Goal: Navigation & Orientation: Find specific page/section

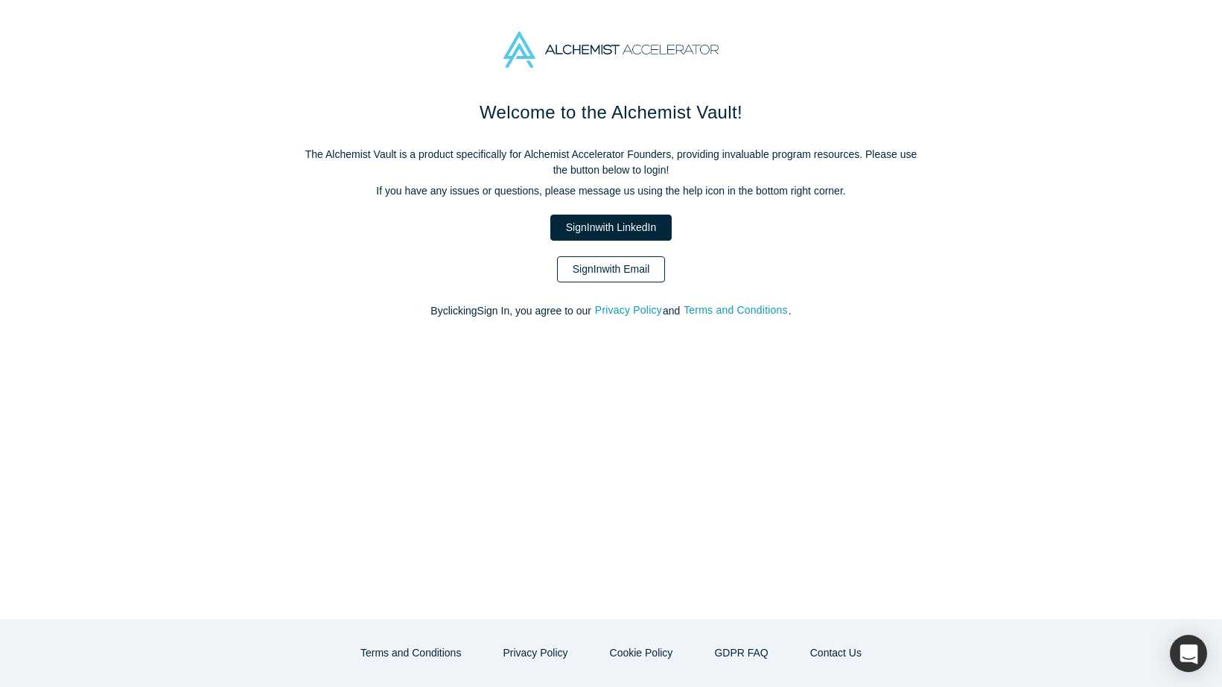
click at [591, 273] on link "Sign In with Email" at bounding box center [611, 269] width 109 height 26
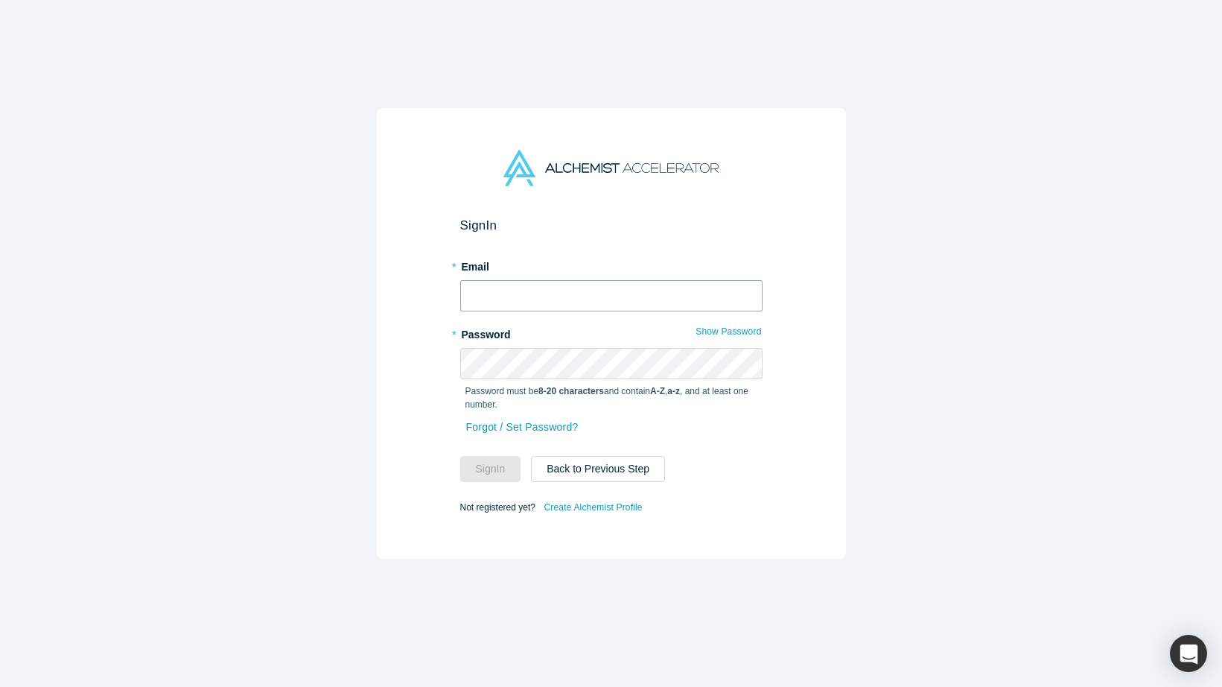
click at [539, 281] on input "text" at bounding box center [611, 295] width 302 height 31
type input "[PERSON_NAME][EMAIL_ADDRESS][DOMAIN_NAME]"
click at [501, 472] on button "Sign In" at bounding box center [490, 469] width 61 height 26
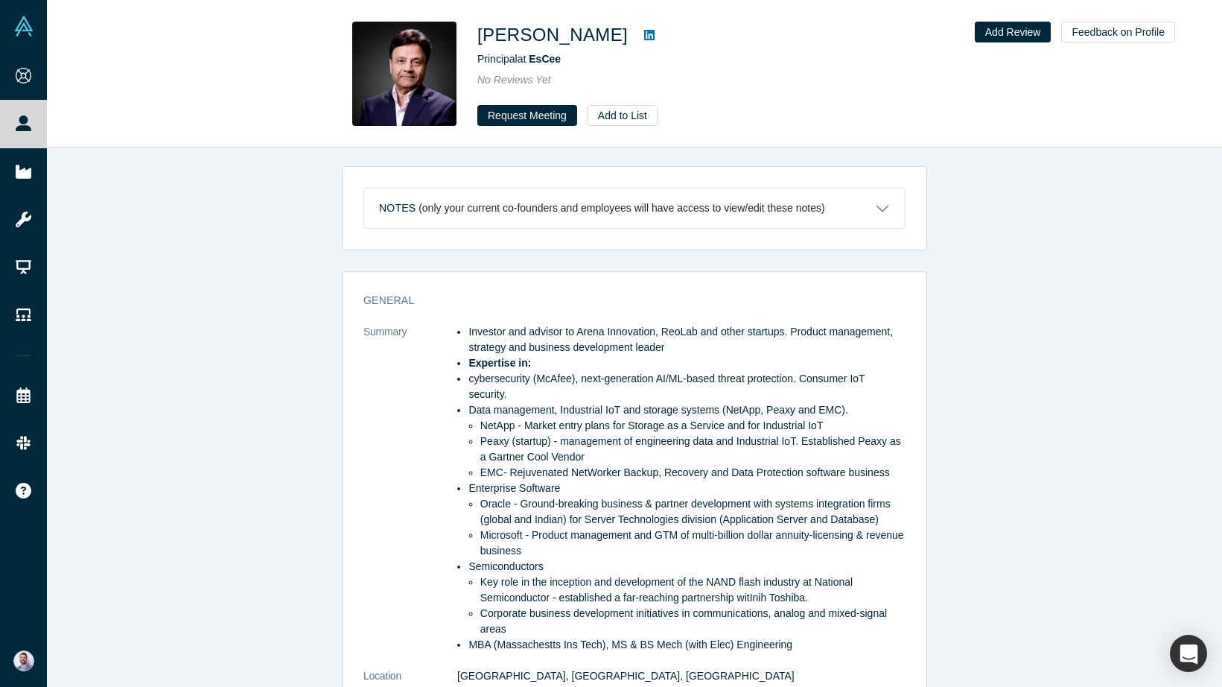
scroll to position [782, 0]
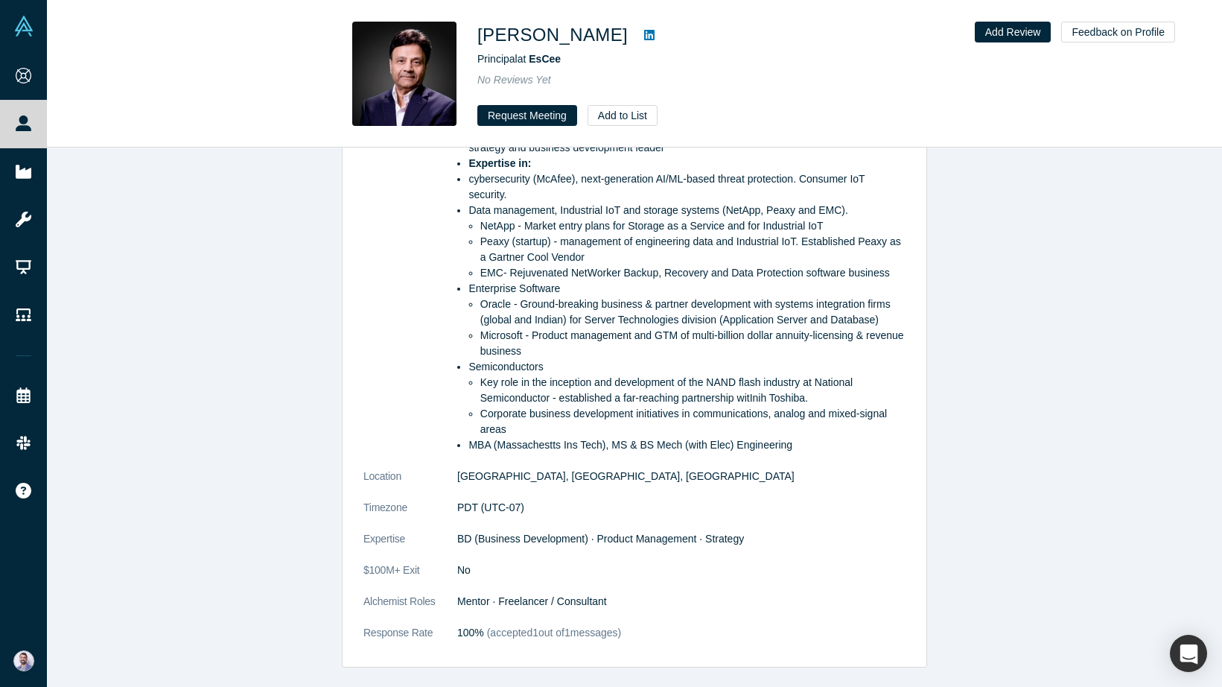
click at [638, 30] on link at bounding box center [649, 35] width 22 height 18
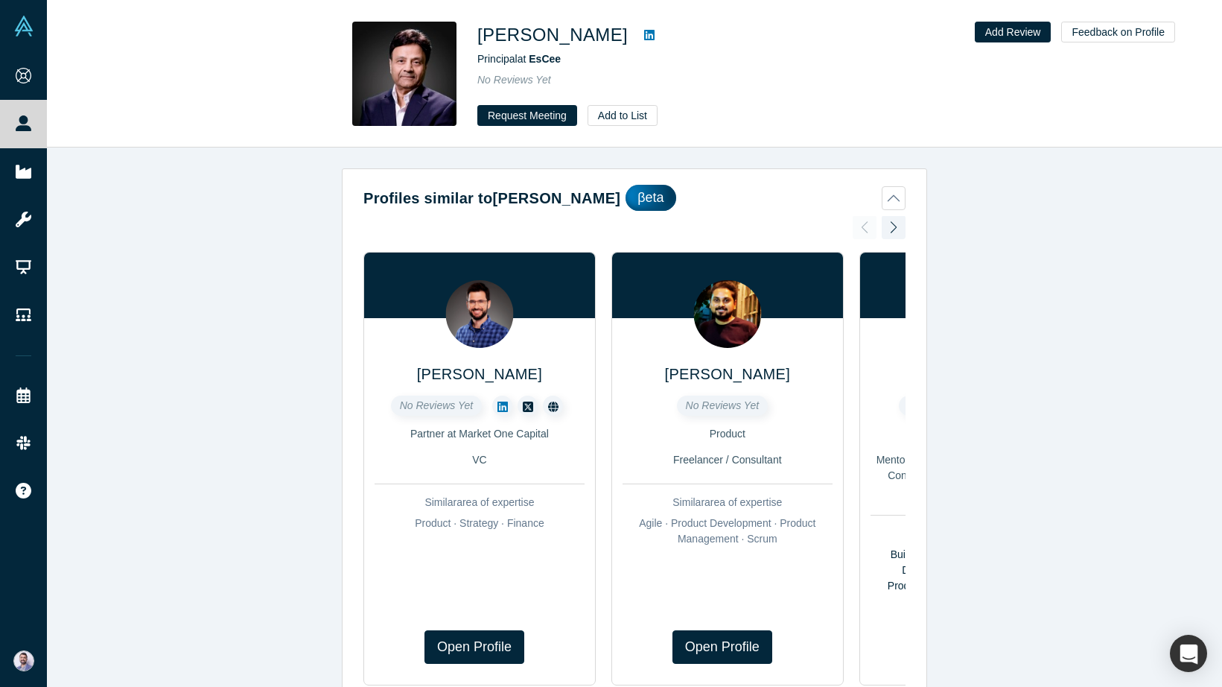
click at [500, 38] on h1 "[PERSON_NAME]" at bounding box center [552, 35] width 150 height 27
drag, startPoint x: 500, startPoint y: 38, endPoint x: 561, endPoint y: 38, distance: 61.1
click at [561, 38] on h1 "[PERSON_NAME]" at bounding box center [552, 35] width 150 height 27
copy h1 "[PERSON_NAME]"
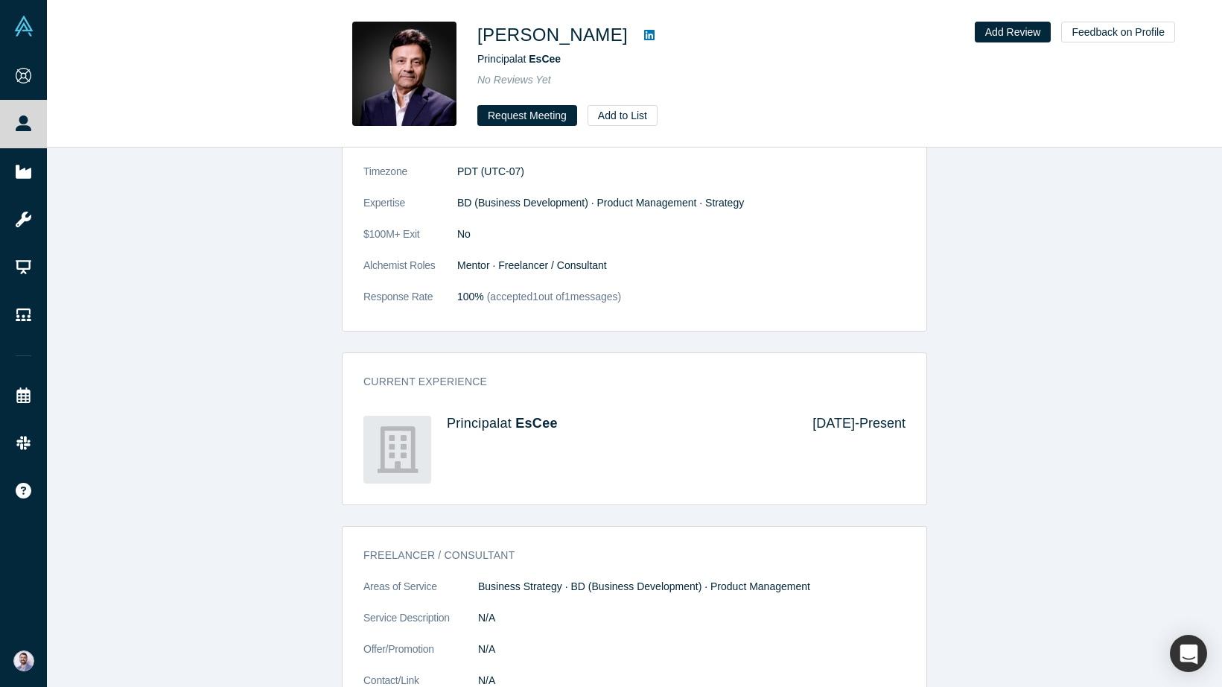
scroll to position [1167, 0]
